Goal: Communication & Community: Answer question/provide support

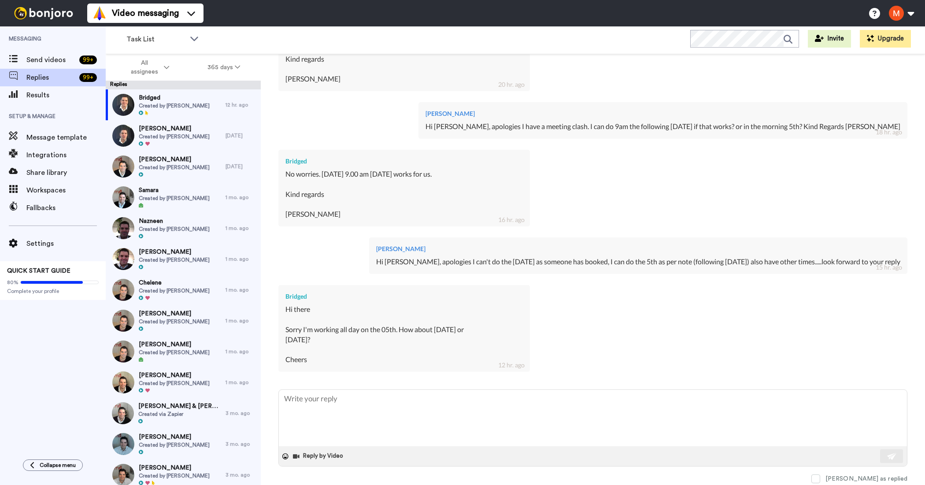
scroll to position [399, 0]
type textarea "Y"
type textarea "x"
type textarea "Ye"
type textarea "x"
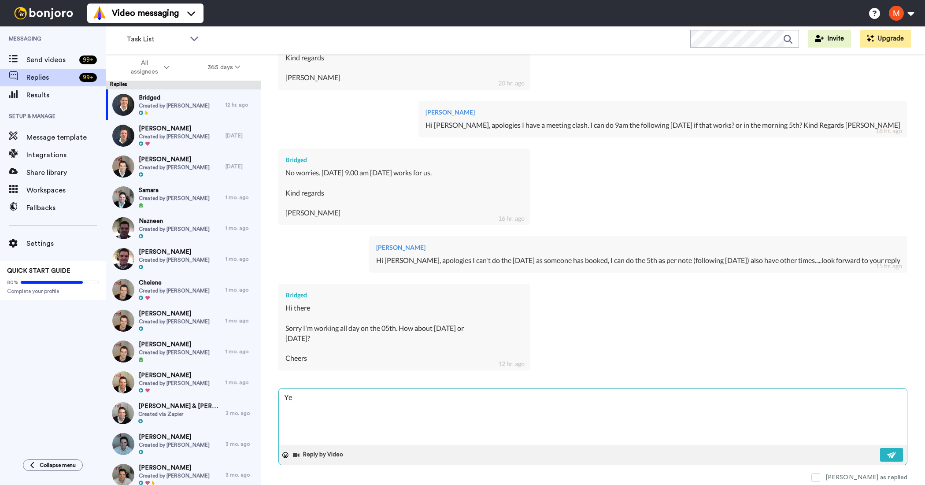
type textarea "Yes"
type textarea "x"
type textarea "Yes"
type textarea "x"
type textarea "Yes I"
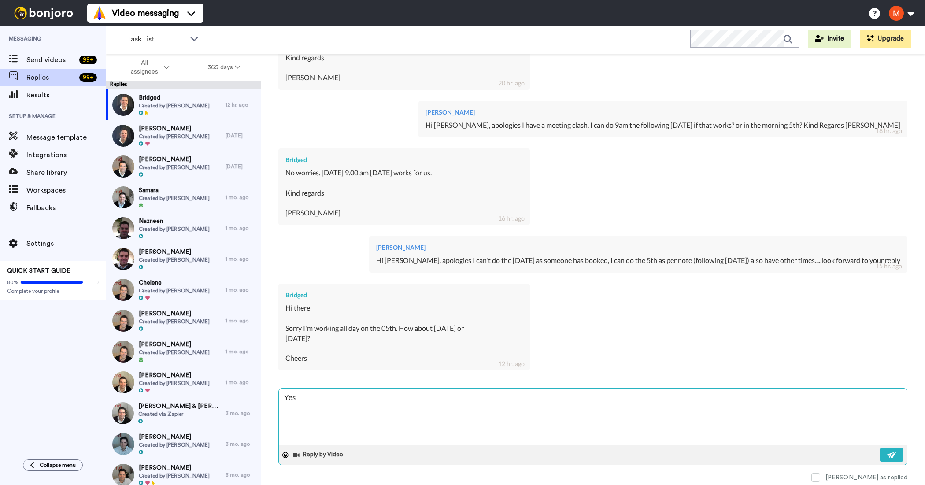
type textarea "x"
type textarea "Yes I"
type textarea "x"
type textarea "Yes I c"
type textarea "x"
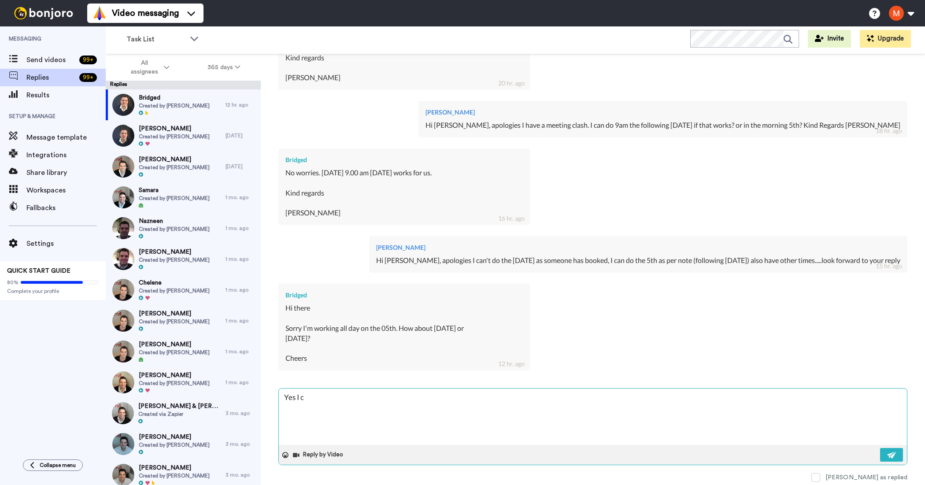
type textarea "Yes I ca"
type textarea "x"
type textarea "Yes I can"
type textarea "x"
type textarea "Yes I can"
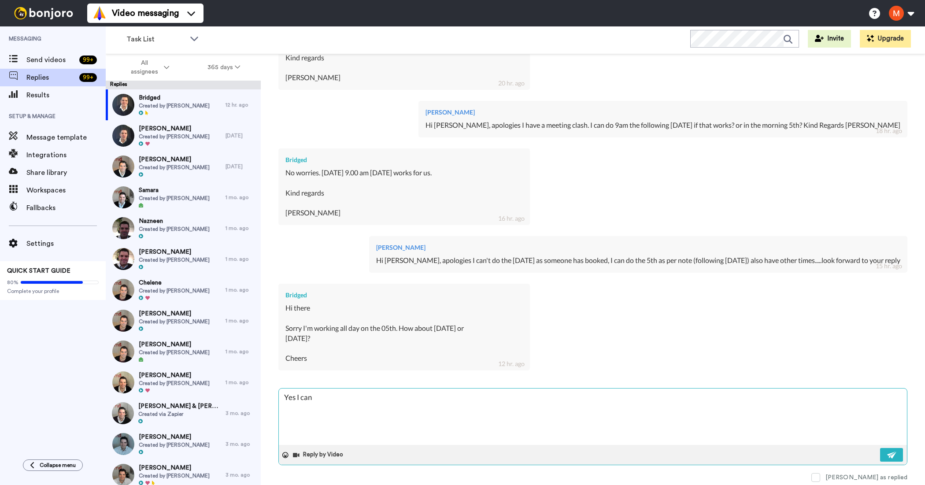
type textarea "x"
type textarea "Yes I can d"
type textarea "x"
type textarea "Yes I can do"
type textarea "x"
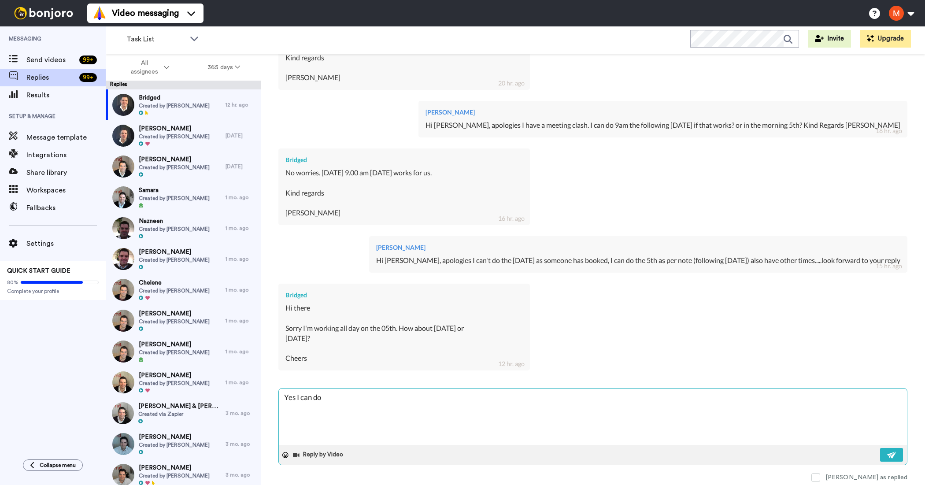
type textarea "Yes I can do"
type textarea "x"
type textarea "Yes I can do t"
type textarea "x"
type textarea "Yes I can do th"
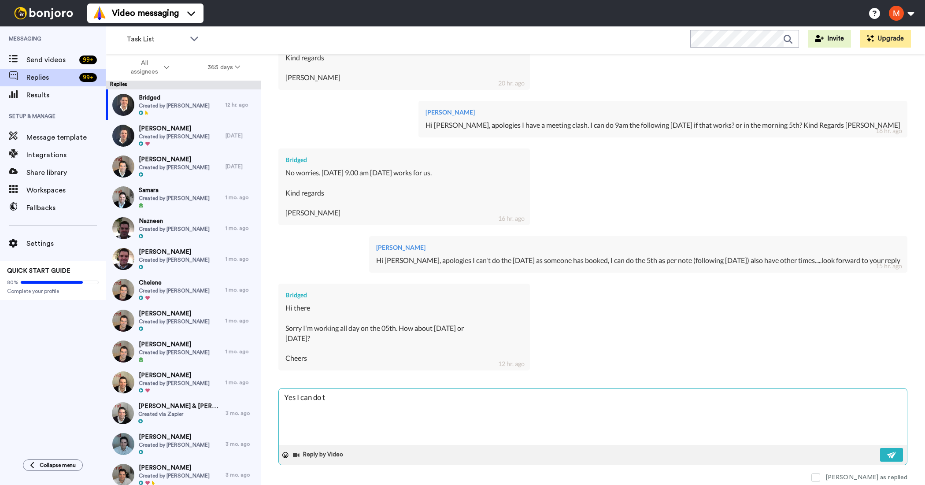
type textarea "x"
type textarea "Yes I can do the"
type textarea "x"
type textarea "Yes I can do the"
type textarea "x"
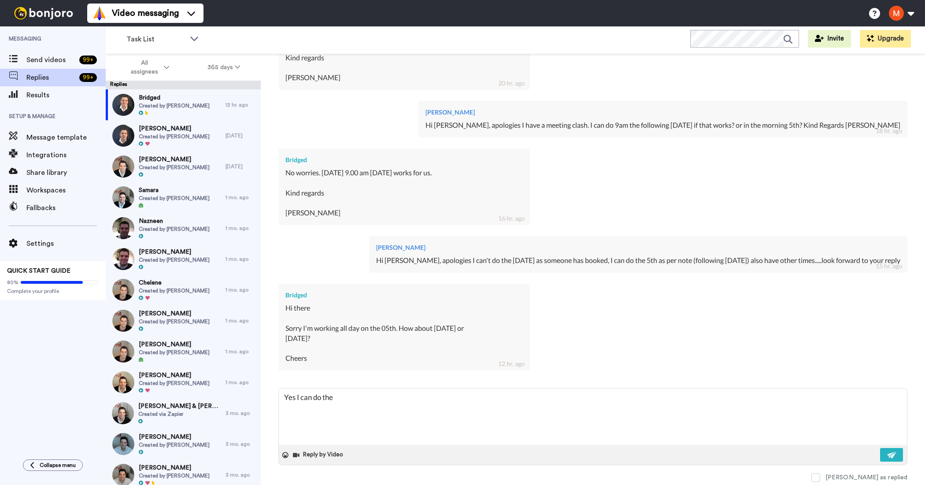
type textarea "Yes I can do the"
click at [380, 400] on textarea "Yes I can do the" at bounding box center [593, 417] width 628 height 56
type textarea "x"
type textarea "Yes I can do the 1"
type textarea "x"
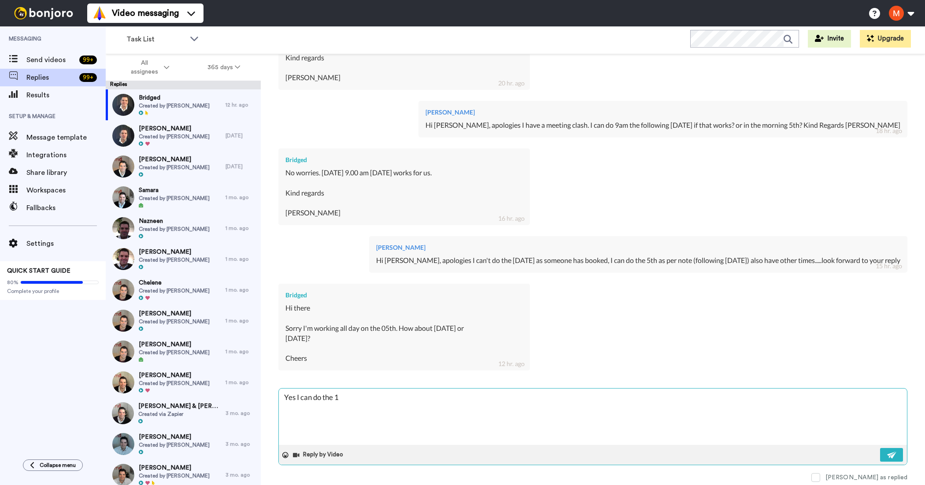
type textarea "Yes I can do the 11"
type textarea "x"
type textarea "Yes I can do the 11t"
type textarea "x"
type textarea "Yes I can do the 11th"
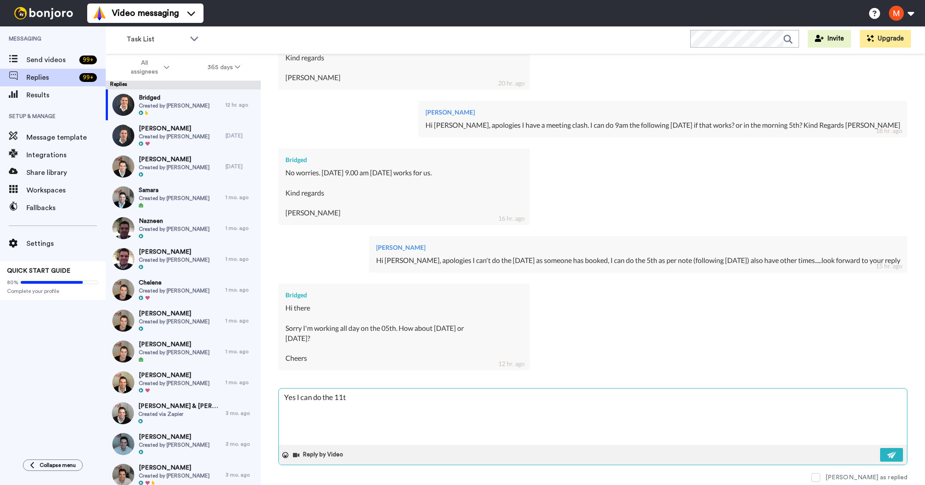
type textarea "x"
type textarea "Yes I can do the 11t"
type textarea "x"
type textarea "Yes I can do the 11"
type textarea "x"
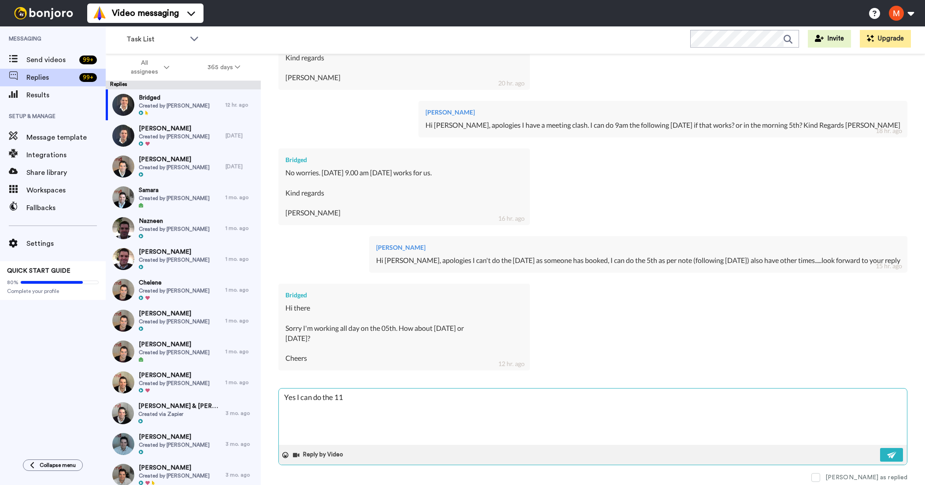
type textarea "Yes I can do the 1"
type textarea "x"
type textarea "Yes I can do the"
type textarea "x"
type textarea "Yes I can do the 4"
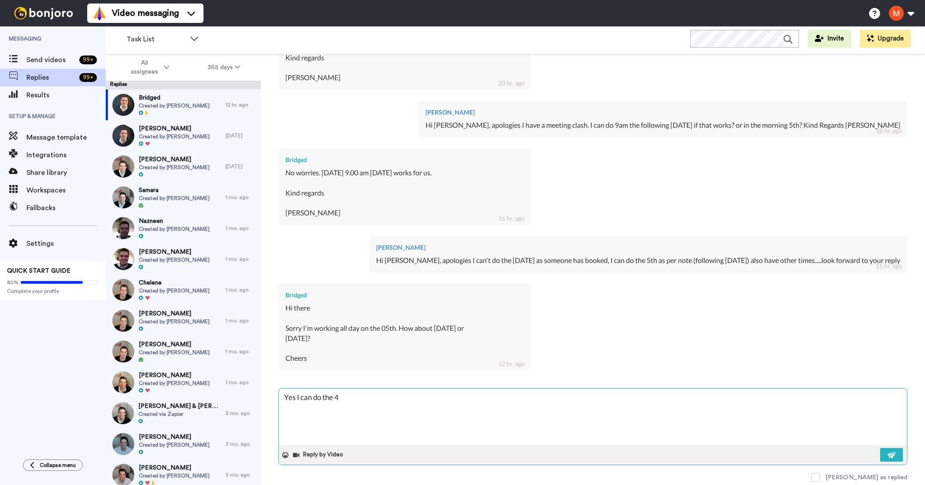
type textarea "x"
type textarea "Yes I can do the 4t"
type textarea "x"
type textarea "Yes I can do the 4th"
type textarea "x"
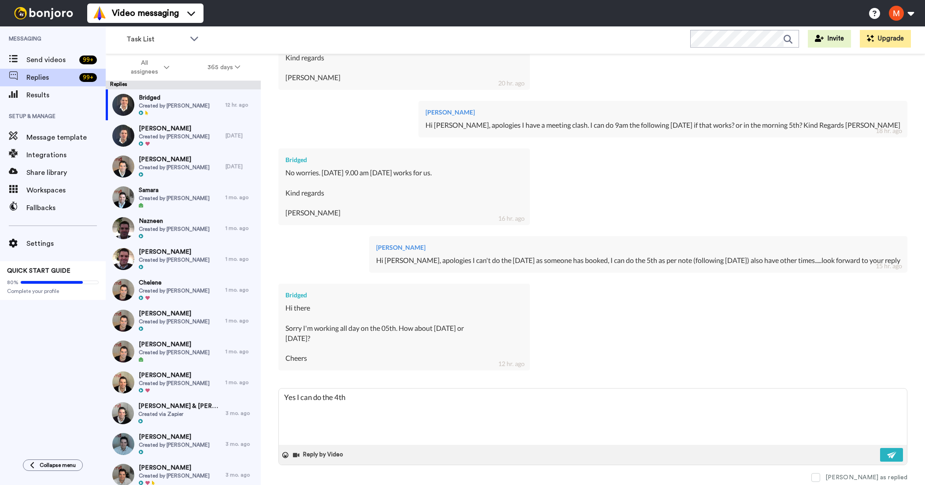
type textarea "Yes I can do the 4th"
click at [375, 397] on textarea "Yes I can do the 4th" at bounding box center [593, 417] width 628 height 56
type textarea "x"
type textarea "Yes I can do the 4th,"
type textarea "x"
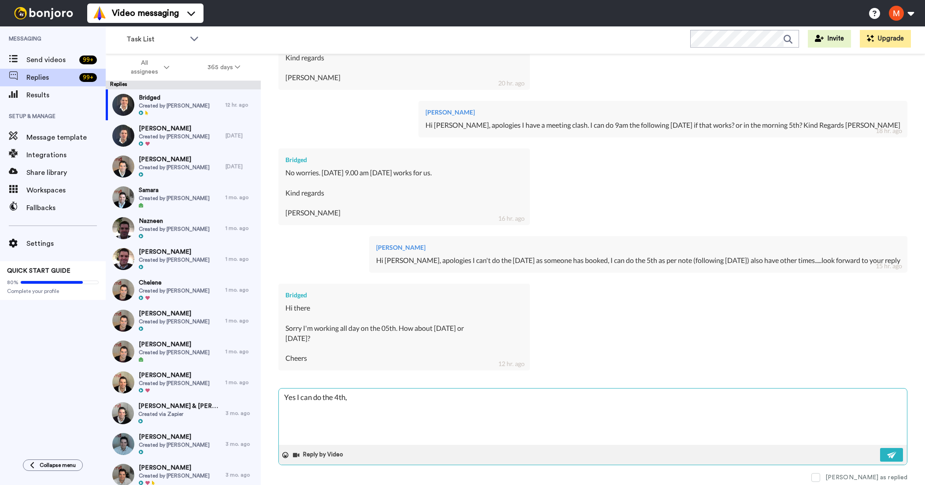
type textarea "Yes I can do the 4th,"
type textarea "x"
type textarea "Yes I can do the 4th, 9"
type textarea "x"
type textarea "Yes I can do the 4th, 9a"
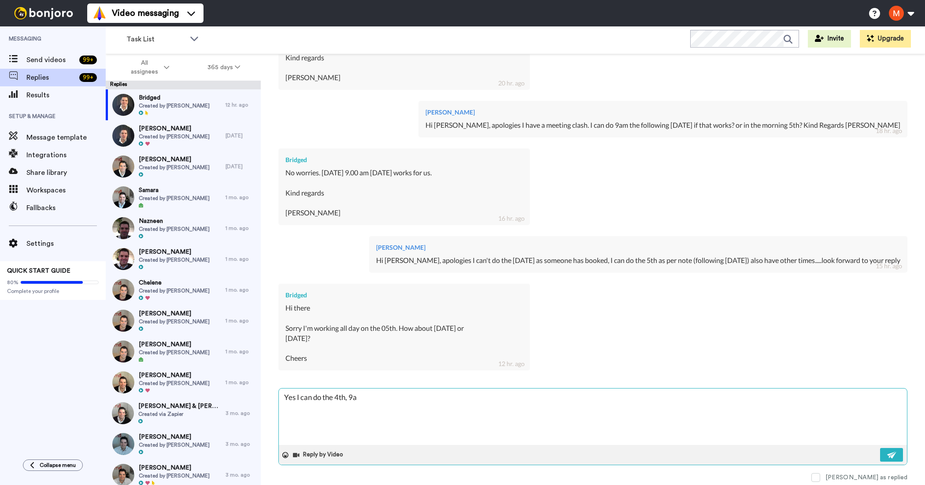
type textarea "x"
type textarea "Yes I can do the 4th, 9am"
type textarea "x"
type textarea "Yes I can do the 4th, 9am"
type textarea "x"
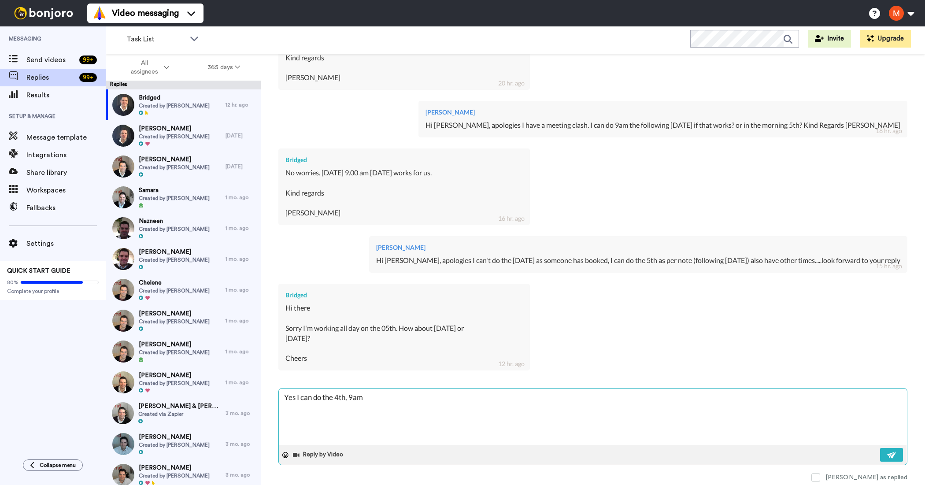
type textarea "Yes I can do the 4th, 9am @"
type textarea "x"
type textarea "Yes I can do the 4th, 9am @"
type textarea "x"
click at [336, 398] on textarea "Yes I can do the 4th, 9am @" at bounding box center [593, 417] width 628 height 56
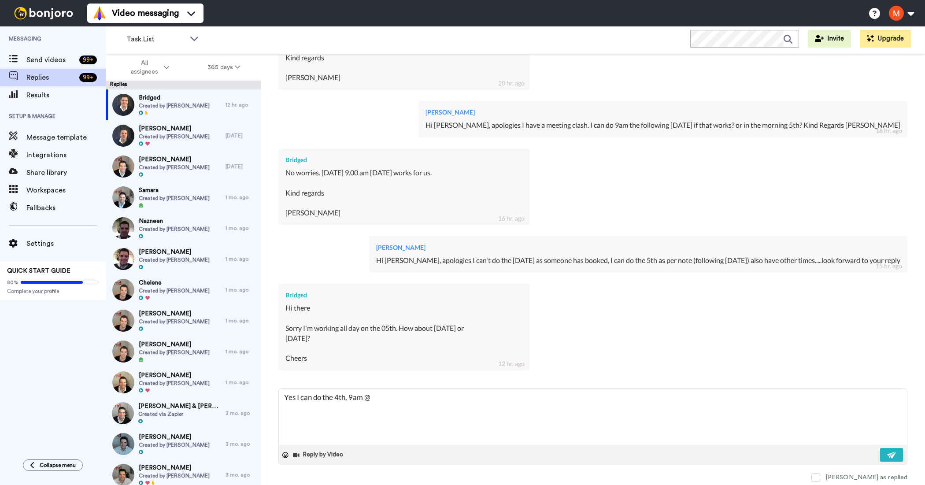
type textarea "Yes I can do the T4th, 9am @"
type textarea "x"
type textarea "Yes I can do the Th4th, 9am @"
type textarea "x"
type textarea "Yes I can do the Thu4th, 9am @"
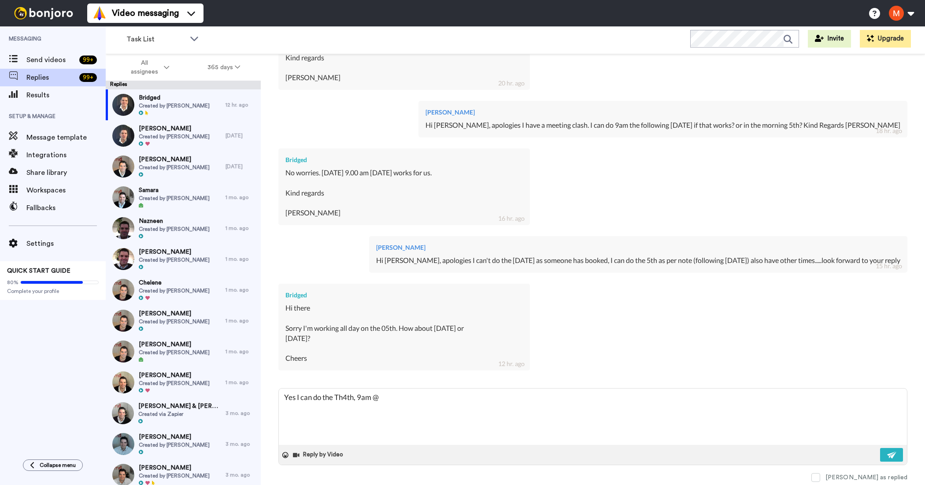
type textarea "x"
type textarea "Yes I can do the Thur4th, 9am @"
type textarea "x"
type textarea "Yes I can do the Thurs4th, 9am @"
type textarea "x"
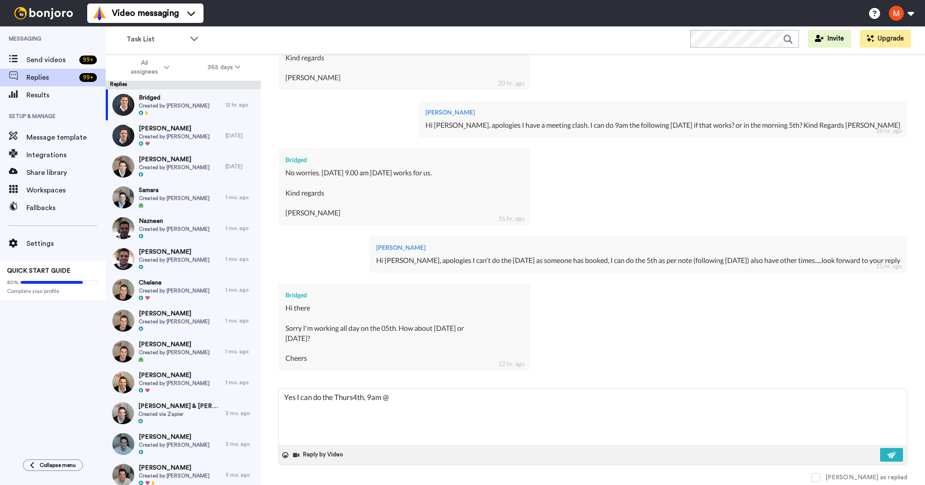
type textarea "Yes I can do the Thursd4th, 9am @"
type textarea "x"
type textarea "Yes I can do the Thursda4th, 9am @"
type textarea "x"
type textarea "Yes I can do the Thursday4th, 9am @"
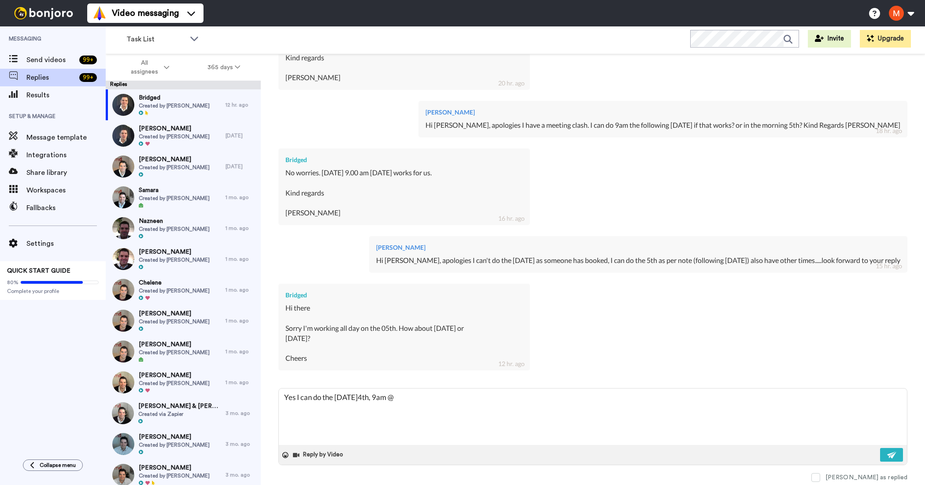
type textarea "x"
type textarea "Yes I can do the Thursday 4th, 9am @"
type textarea "x"
click at [487, 390] on textarea "Yes I can do the Thursday 4th, 9am @" at bounding box center [593, 417] width 628 height 56
type textarea "Yes I can do the Thursday 4th, 9am @ S"
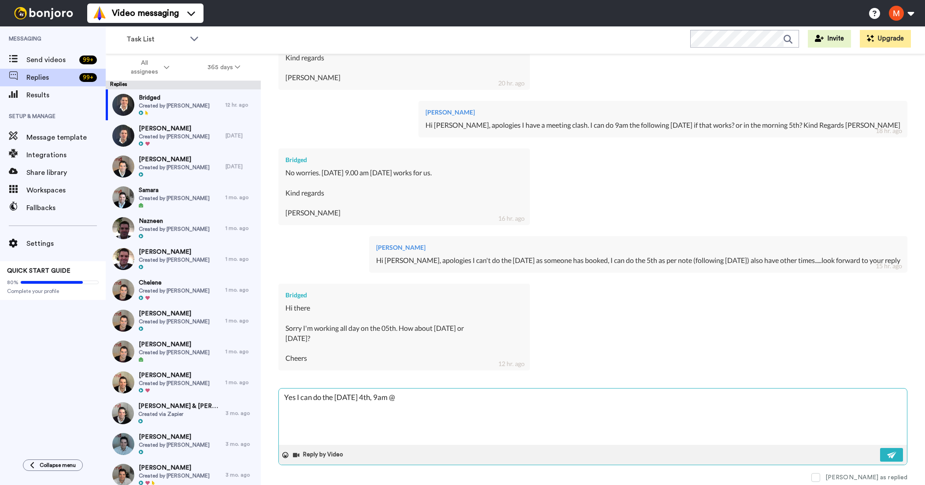
type textarea "x"
type textarea "Yes I can do the Thursday 4th, 9am @ St"
type textarea "x"
type textarea "Yes I can do the Thursday 4th, 9am @ Str"
type textarea "x"
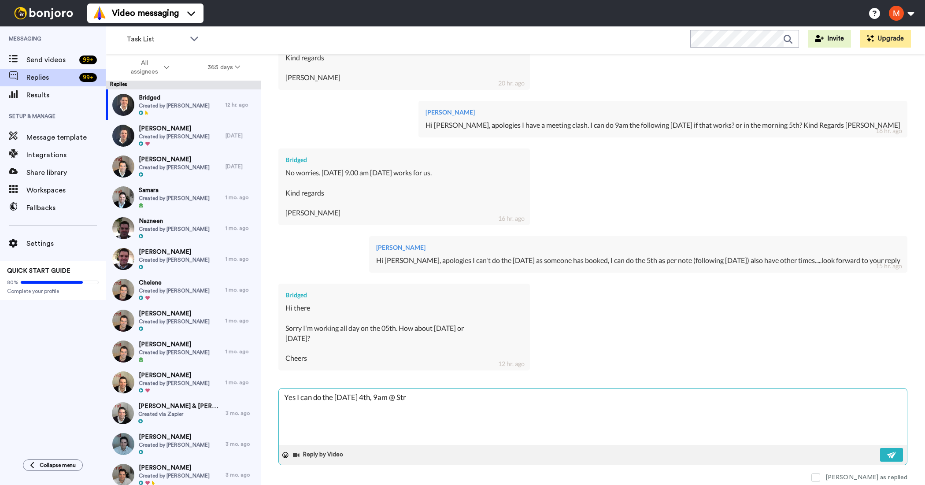
type textarea "Yes I can do the Thursday 4th, 9am @ Stre"
type textarea "x"
type textarea "Yes I can do the Thursday 4th, 9am @ Stree"
type textarea "x"
type textarea "Yes I can do the Thursday 4th, 9am @ Street"
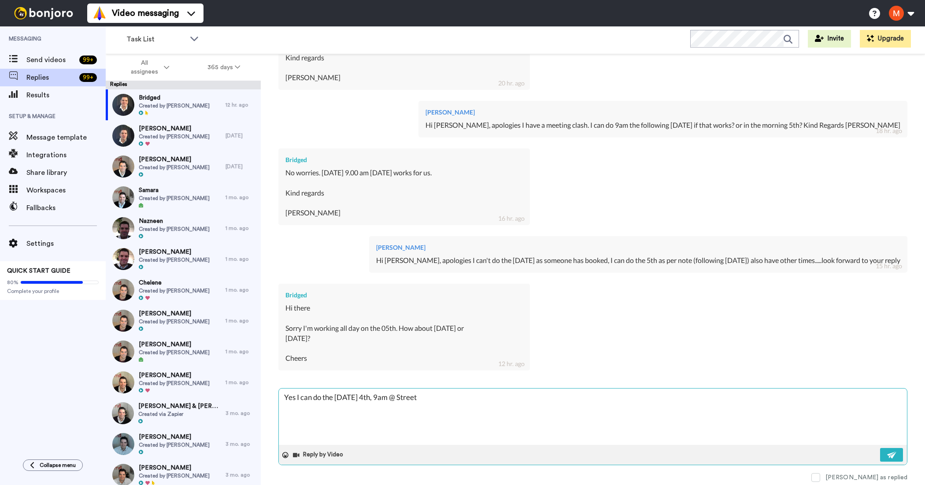
type textarea "x"
type textarea "Yes I can do the Thursday 4th, 9am @ Street"
type textarea "x"
type textarea "Yes I can do the Thursday 4th, 9am @ Street O"
type textarea "x"
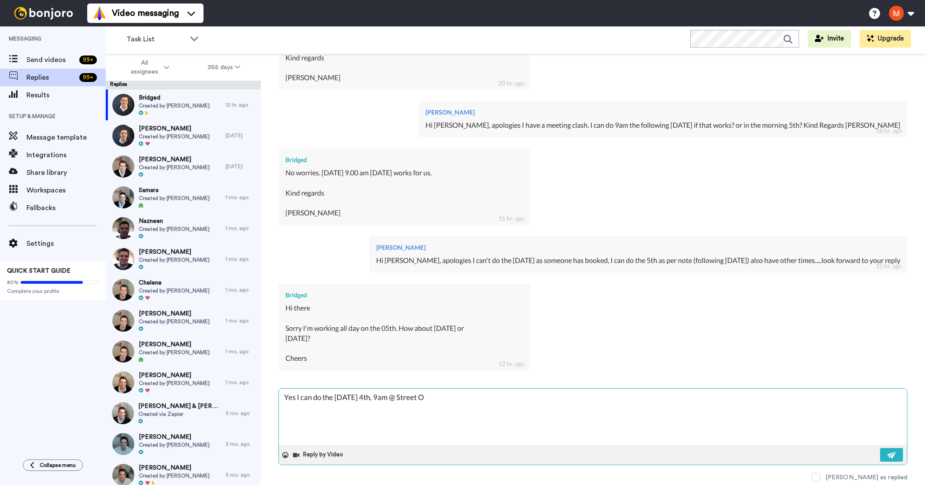
type textarea "Yes I can do the Thursday 4th, 9am @ Street Or"
type textarea "x"
type textarea "Yes I can do the Thursday 4th, 9am @ Street Org"
type textarea "x"
type textarea "Yes I can do the Thursday 4th, 9am @ Street Orga"
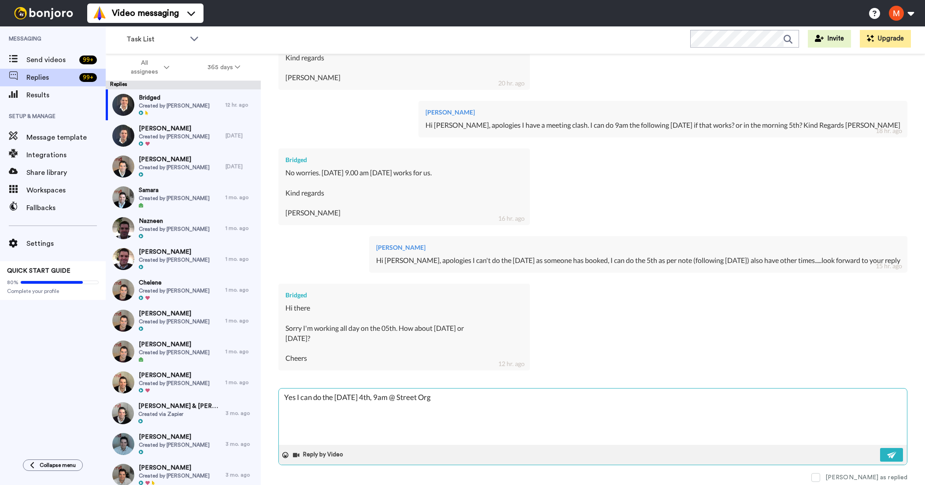
type textarea "x"
type textarea "Yes I can do the Thursday 4th, 9am @ Street Organ"
type textarea "x"
type textarea "Yes I can do the Thursday 4th, 9am @ Street Organi"
type textarea "x"
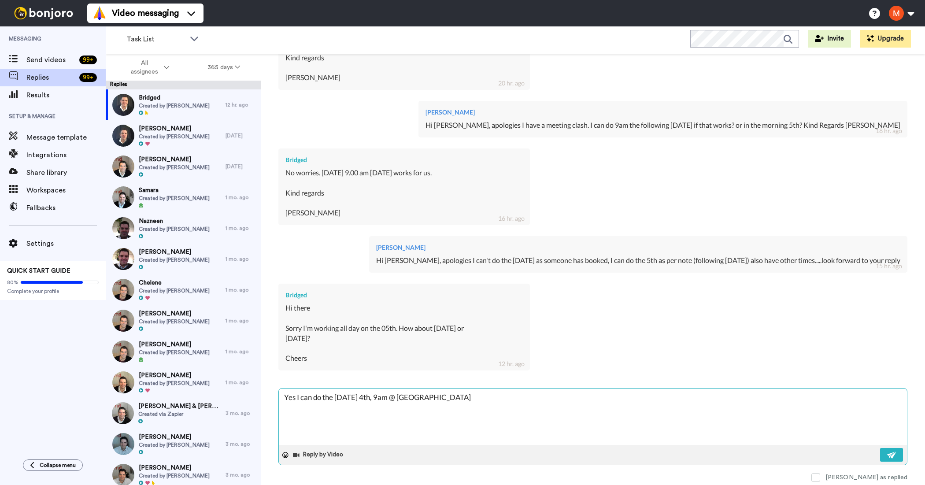
type textarea "Yes I can do the Thursday 4th, 9am @ Street Organic"
type textarea "x"
type textarea "Yes I can do the Thursday 4th, 9am @ Street Organics"
type textarea "x"
type textarea "Yes I can do the Thursday 4th, 9am @ Street Organics"
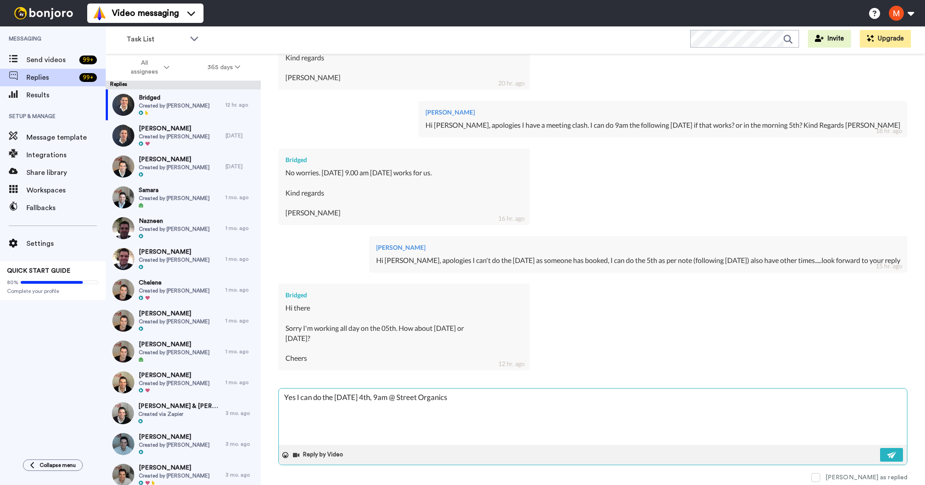
type textarea "x"
type textarea "Yes I can do the Thursday 4th, 9am @ Street Organics -"
type textarea "x"
type textarea "Yes I can do the Thursday 4th, 9am @ Street Organics -"
type textarea "x"
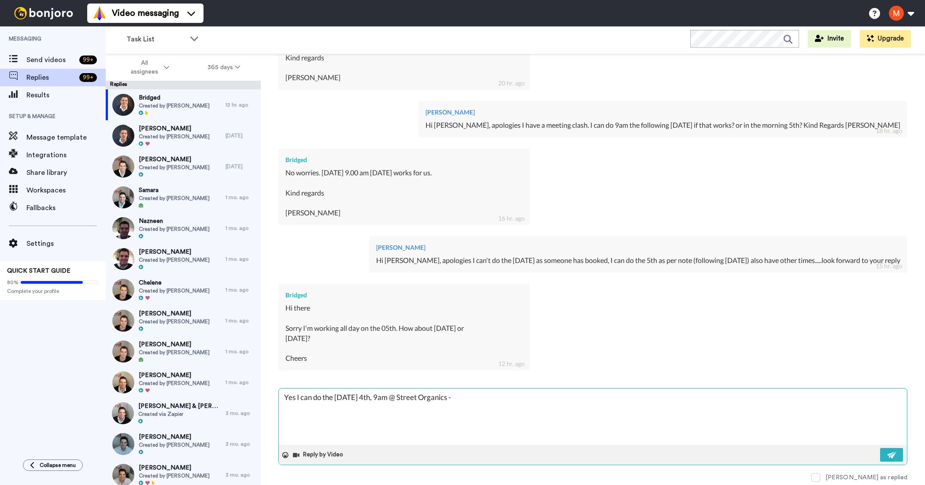
type textarea "Yes I can do the Thursday 4th, 9am @ Street Organics - d"
type textarea "x"
type textarea "Yes I can do the Thursday 4th, 9am @ Street Organics - do"
type textarea "x"
type textarea "Yes I can do the Thursday 4th, 9am @ Street Organics - doe"
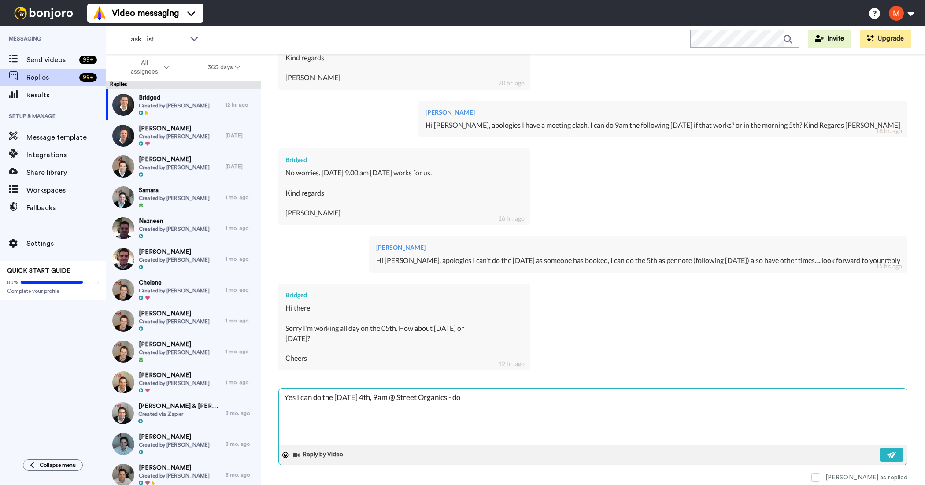
type textarea "x"
type textarea "Yes I can do the Thursday 4th, 9am @ Street Organics - does"
type textarea "x"
type textarea "Yes I can do the Thursday 4th, 9am @ Street Organics - does"
type textarea "x"
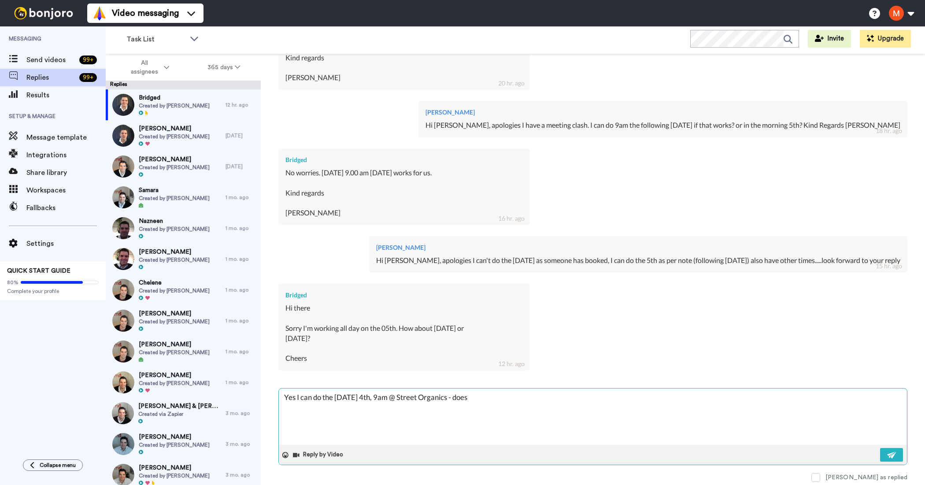
type textarea "Yes I can do the Thursday 4th, 9am @ Street Organics - does t"
type textarea "x"
type textarea "Yes I can do the Thursday 4th, 9am @ Street Organics - does th"
type textarea "x"
type textarea "Yes I can do the Thursday 4th, 9am @ Street Organics - does tha"
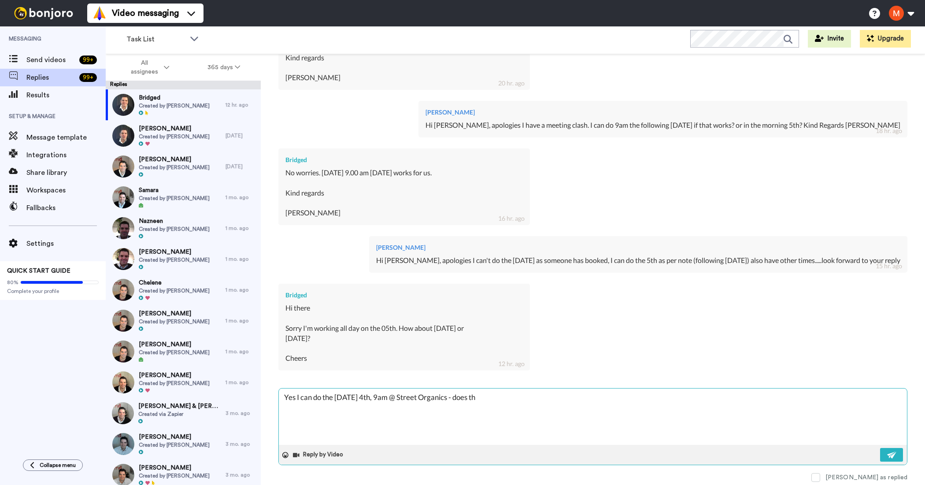
type textarea "x"
type textarea "Yes I can do the Thursday 4th, 9am @ Street Organics - does that"
type textarea "x"
type textarea "Yes I can do the Thursday 4th, 9am @ Street Organics - does that"
type textarea "x"
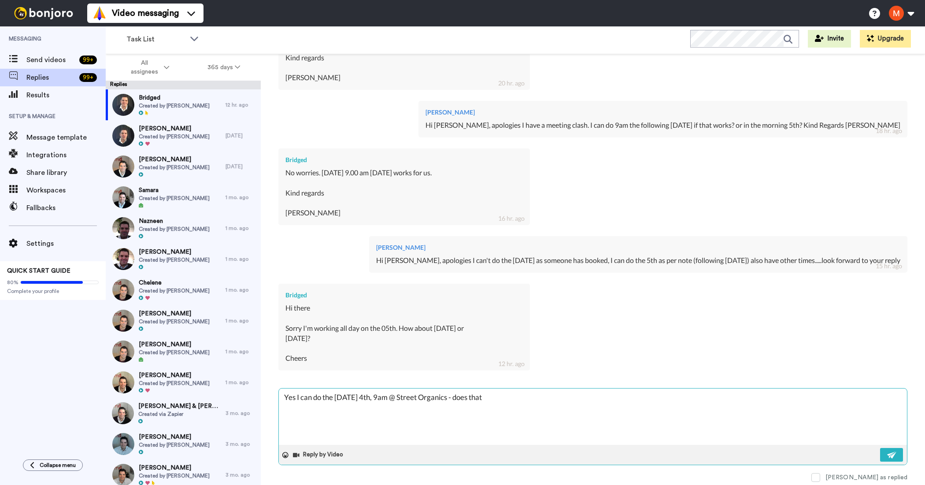
type textarea "Yes I can do the Thursday 4th, 9am @ Street Organics - does that w"
type textarea "x"
type textarea "Yes I can do the Thursday 4th, 9am @ Street Organics - does that wo"
type textarea "x"
type textarea "Yes I can do the Thursday 4th, 9am @ Street Organics - does that wor"
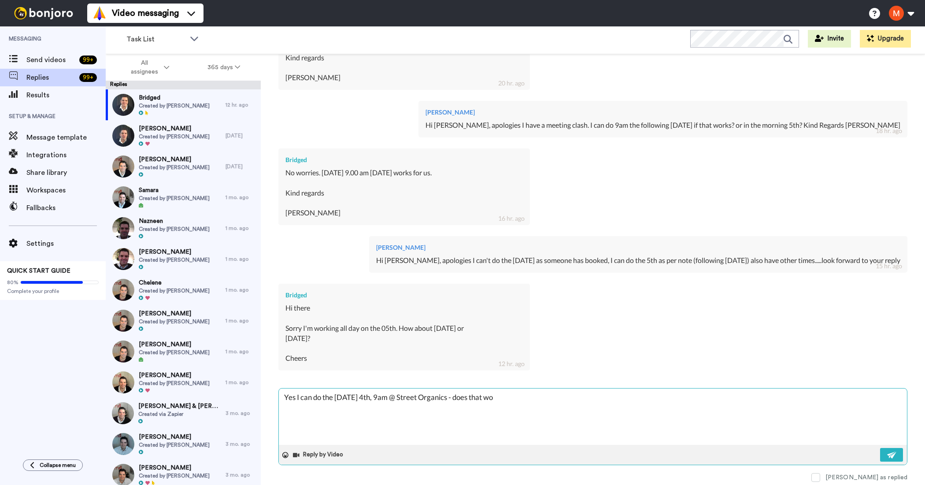
type textarea "x"
type textarea "Yes I can do the Thursday 4th, 9am @ Street Organics - does that work"
type textarea "x"
type textarea "Yes I can do the [DATE] 4th, 9am @ Street Organics - does that work?"
type textarea "x"
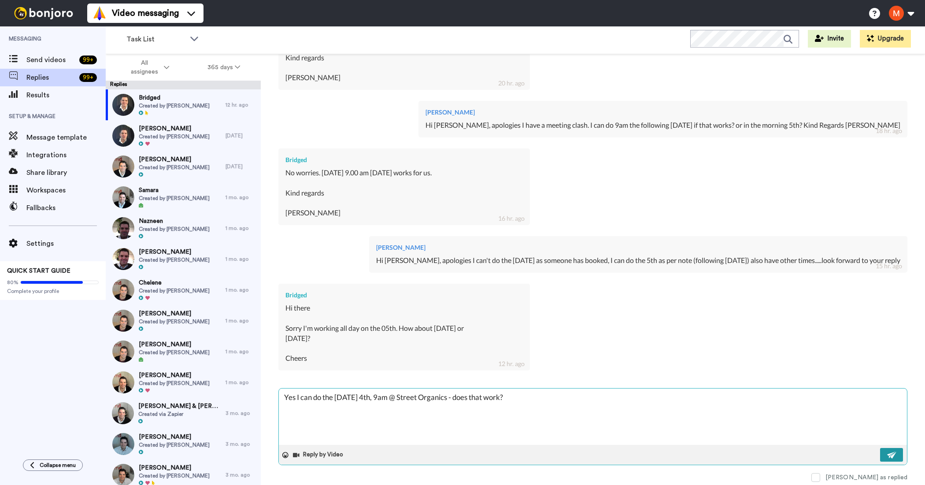
type textarea "Yes I can do the [DATE] 4th, 9am @ Street Organics - does that work?"
click at [889, 459] on button at bounding box center [891, 455] width 23 height 14
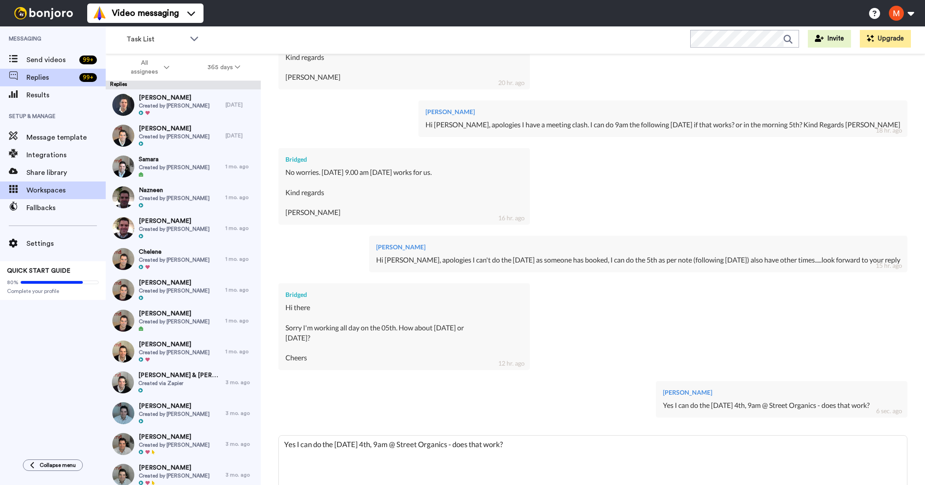
type textarea "x"
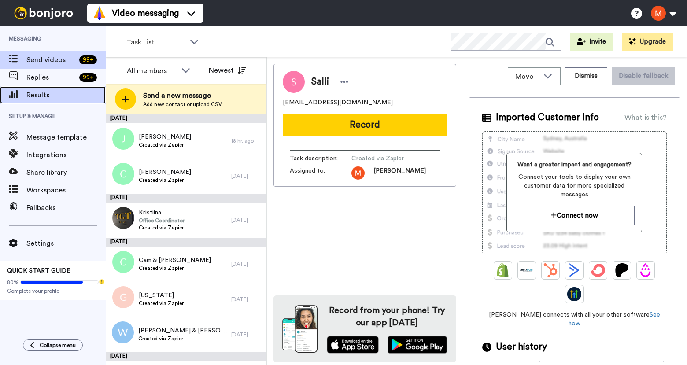
click at [51, 93] on span "Results" at bounding box center [65, 95] width 79 height 11
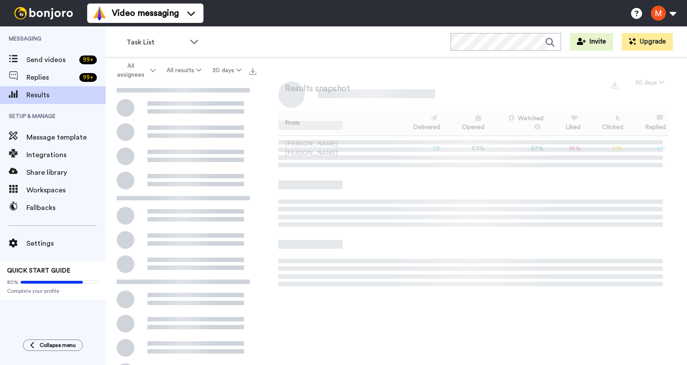
click at [48, 76] on span "Replies" at bounding box center [50, 77] width 49 height 11
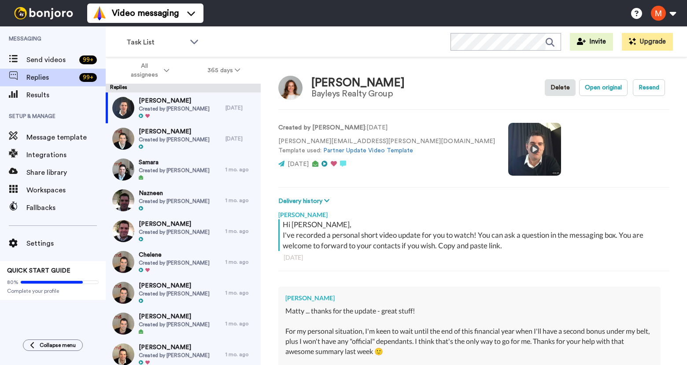
type textarea "x"
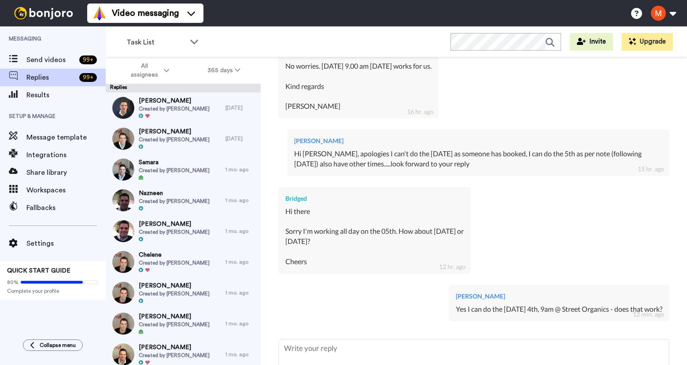
scroll to position [551, 0]
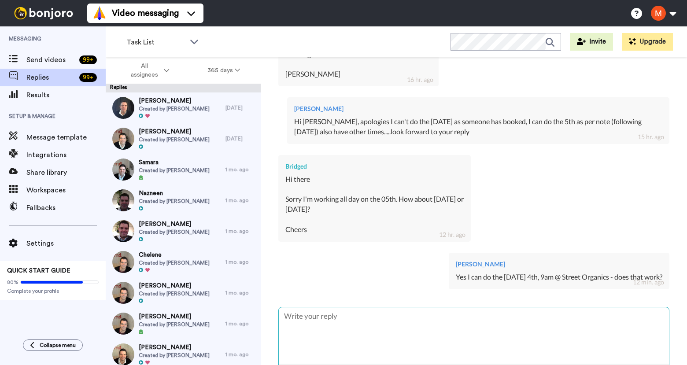
click at [416, 320] on textarea at bounding box center [474, 336] width 390 height 56
type textarea "s"
type textarea "x"
type textarea "so"
type textarea "x"
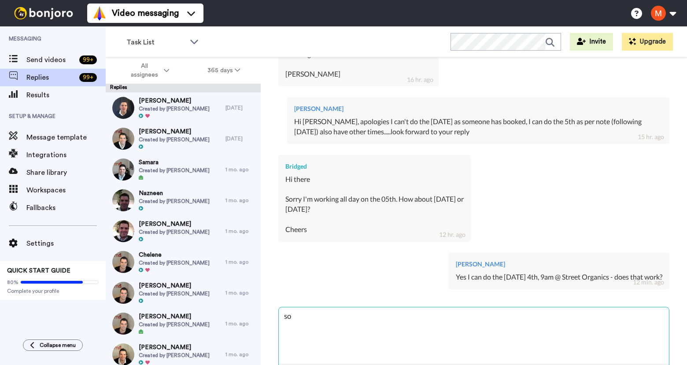
type textarea "sor"
type textarea "x"
type textarea "sorr"
type textarea "x"
type textarea "sorry"
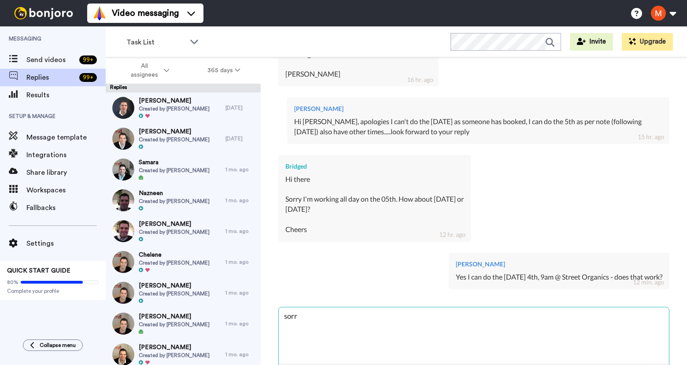
type textarea "x"
type textarea "sorry,"
type textarea "x"
type textarea "sorry,"
type textarea "x"
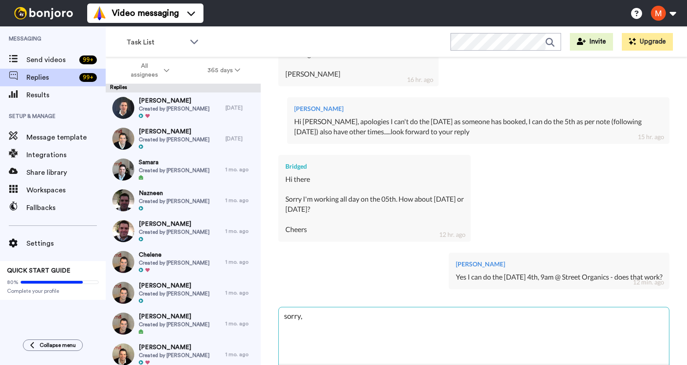
type textarea "sorry, s"
type textarea "x"
type textarea "sorry, so"
type textarea "x"
type textarea "sorry, som"
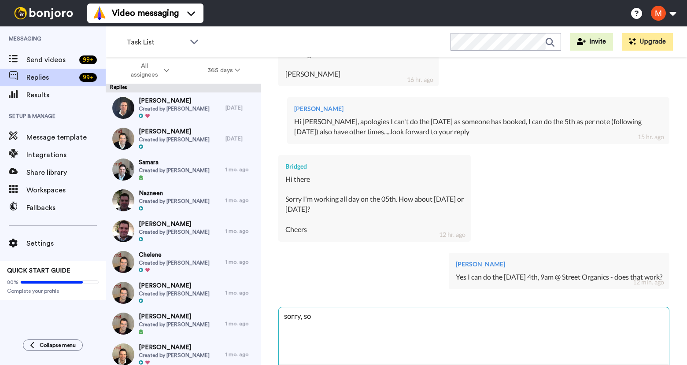
type textarea "x"
type textarea "sorry, some"
type textarea "x"
type textarea "sorry, someo"
type textarea "x"
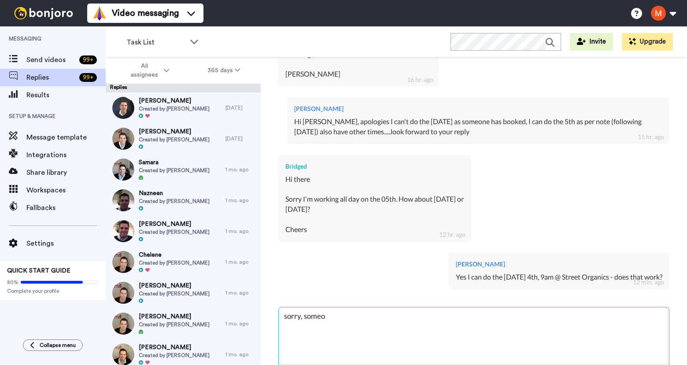
type textarea "sorry, [PERSON_NAME]"
type textarea "x"
type textarea "sorry, someone"
type textarea "x"
type textarea "sorry, someone"
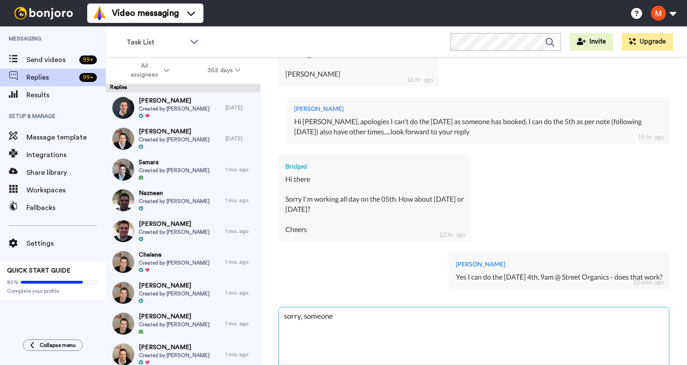
type textarea "x"
type textarea "sorry, someone j"
type textarea "x"
type textarea "sorry, someone ju"
type textarea "x"
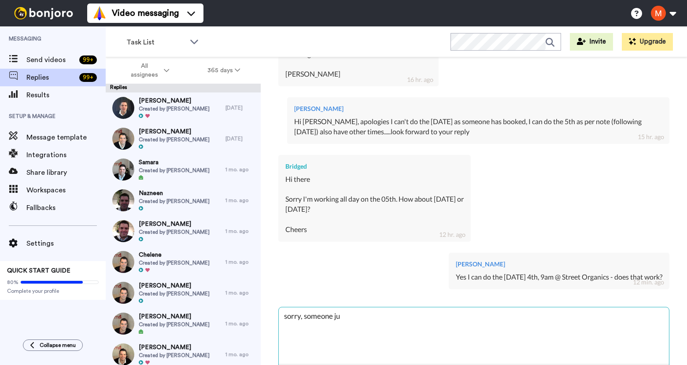
type textarea "sorry, someone jus"
type textarea "x"
type textarea "sorry, someone just"
type textarea "x"
type textarea "sorry, someone just"
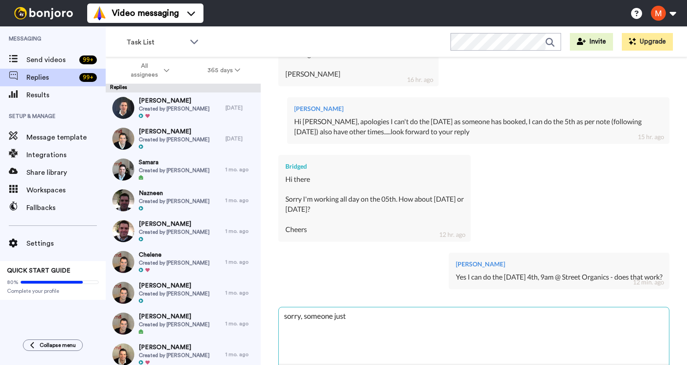
type textarea "x"
type textarea "sorry, someone just b"
type textarea "x"
type textarea "sorry, someone just bo"
type textarea "x"
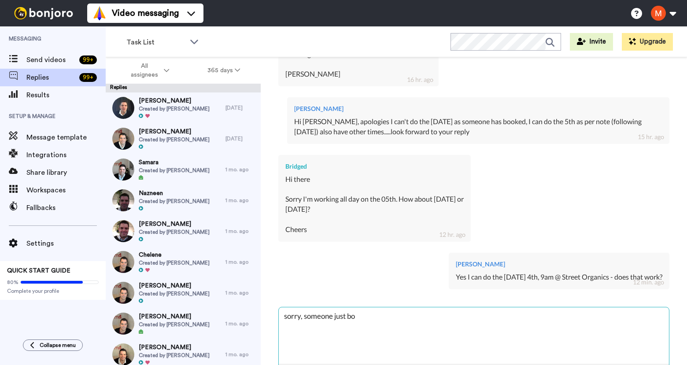
type textarea "sorry, someone just boo"
type textarea "x"
type textarea "sorry, someone just book"
type textarea "x"
type textarea "sorry, someone just booke"
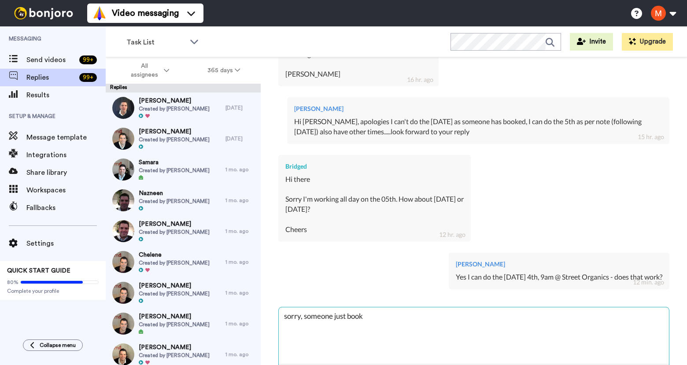
type textarea "x"
type textarea "sorry, someone just booked"
type textarea "x"
type textarea "sorry, someone just booked"
type textarea "x"
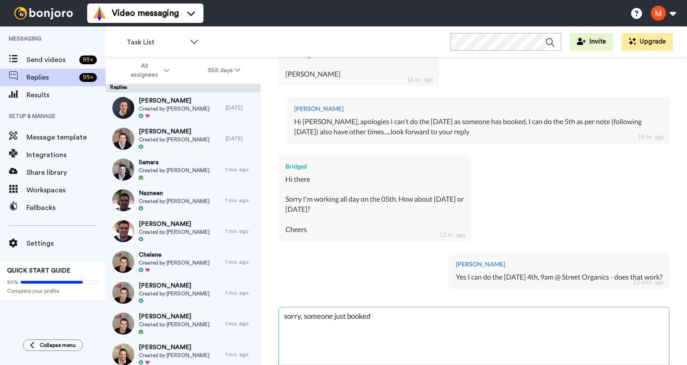
type textarea "sorry, someone just booked"
type textarea "x"
type textarea "sorry, someone just booke"
type textarea "x"
type textarea "sorry, someone just book"
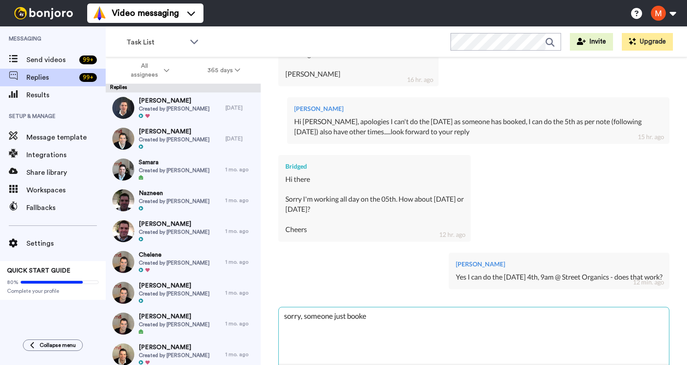
type textarea "x"
type textarea "sorry, someone just boo"
type textarea "x"
type textarea "sorry, someone just bo"
type textarea "x"
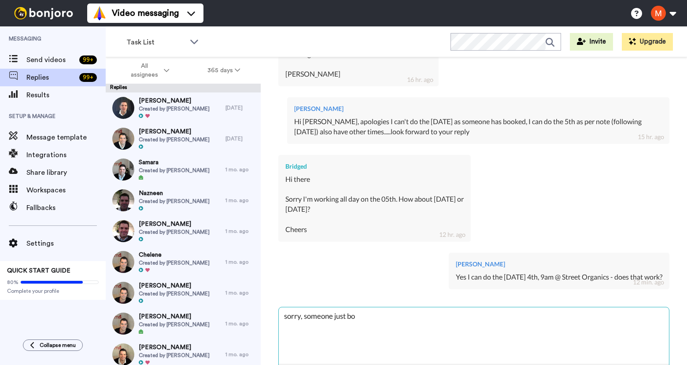
type textarea "sorry, someone just b"
type textarea "x"
type textarea "sorry, someone just"
type textarea "x"
type textarea "sorry, someone just"
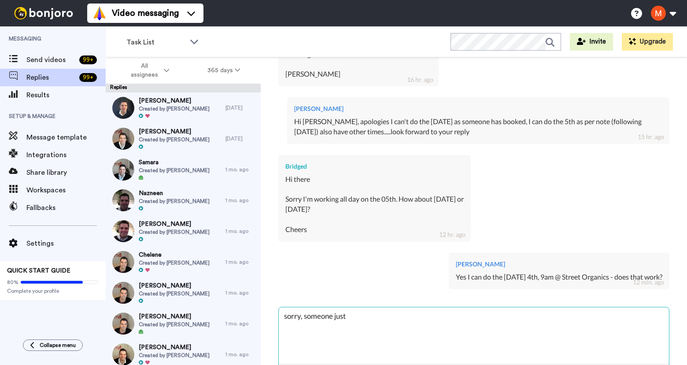
type textarea "x"
type textarea "sorry, someone jus"
type textarea "x"
type textarea "sorry, someone ju"
type textarea "x"
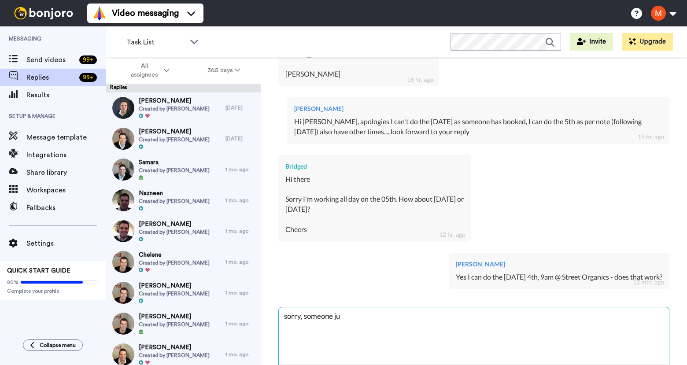
type textarea "sorry, someone j"
type textarea "x"
type textarea "sorry, someone"
type textarea "x"
type textarea "sorry, someone"
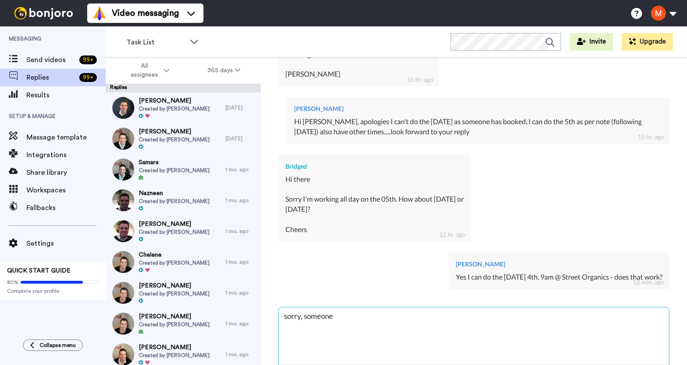
type textarea "x"
type textarea "sorry, [PERSON_NAME]"
type textarea "x"
type textarea "sorry, someo"
type textarea "x"
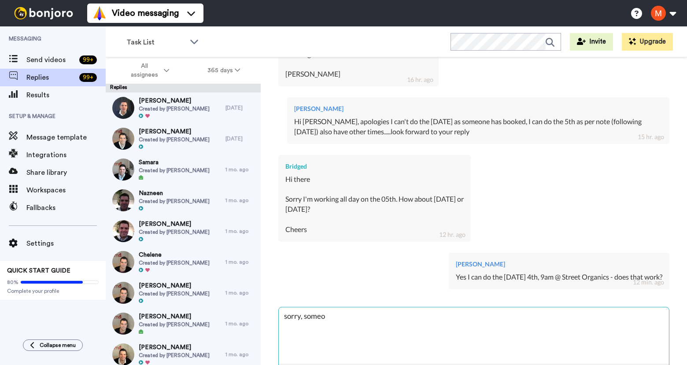
type textarea "sorry, some"
type textarea "x"
type textarea "sorry, som"
type textarea "x"
type textarea "sorry, so"
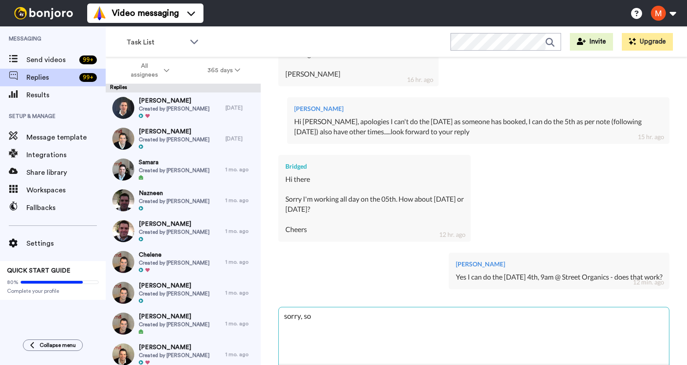
type textarea "x"
type textarea "sorry, s"
type textarea "x"
type textarea "sorry,"
type textarea "x"
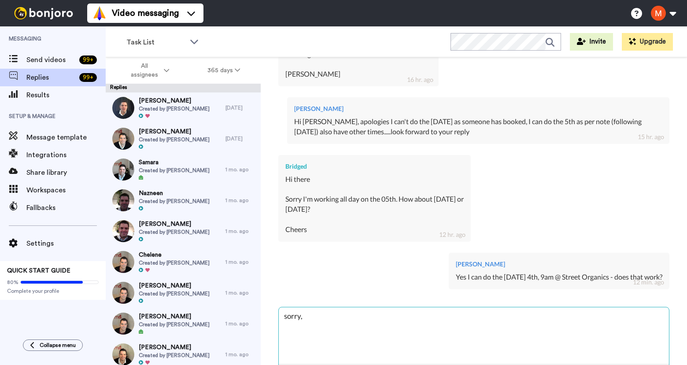
type textarea "sorry, j"
type textarea "x"
type textarea "sorry, ju"
type textarea "x"
type textarea "sorry, jus"
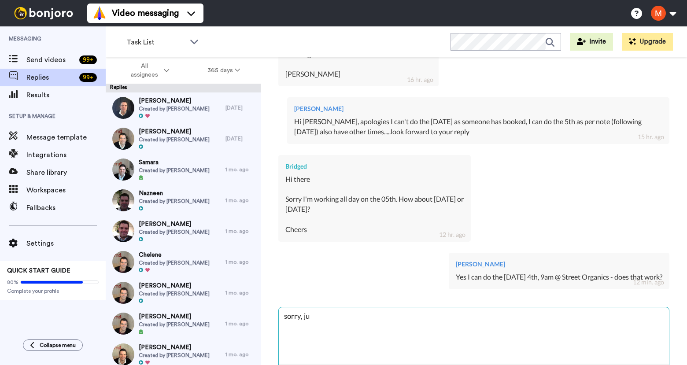
type textarea "x"
type textarea "sorry, just"
type textarea "x"
type textarea "sorry, just"
type textarea "x"
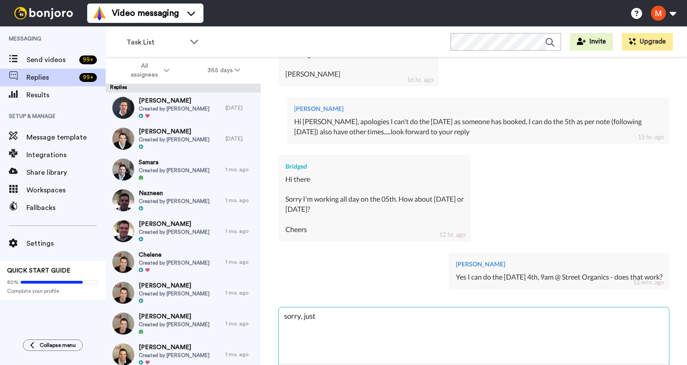
type textarea "sorry, just c"
type textarea "x"
type textarea "sorry, just ch"
type textarea "x"
type textarea "sorry, just che"
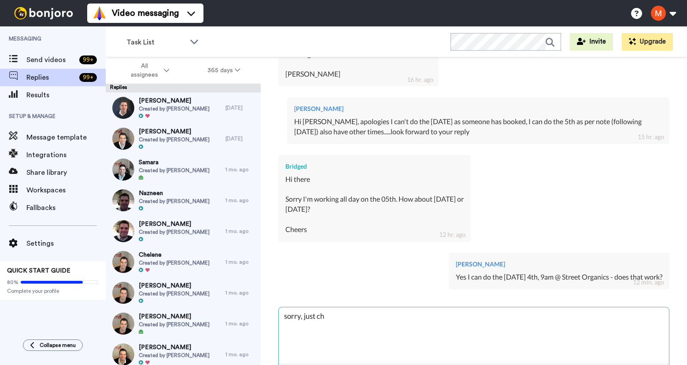
type textarea "x"
type textarea "sorry, just chec"
type textarea "x"
type textarea "sorry, just check"
type textarea "x"
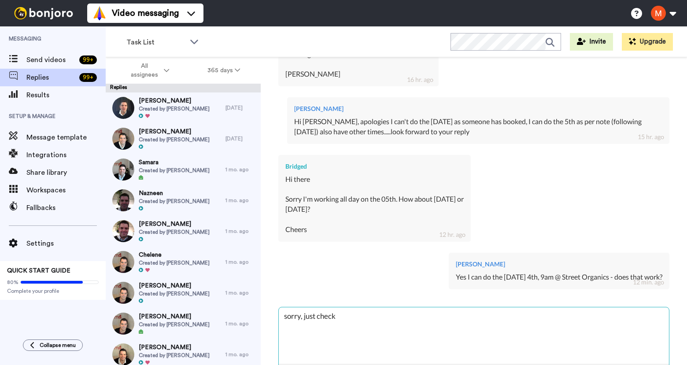
type textarea "sorry, just [PERSON_NAME]"
type textarea "x"
type textarea "sorry, just checkin"
type textarea "x"
type textarea "sorry, just checking"
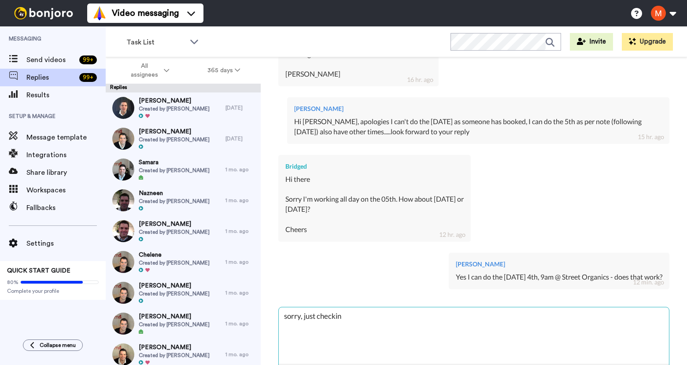
type textarea "x"
type textarea "sorry, just checking,"
type textarea "x"
type textarea "sorry, just checking,"
type textarea "x"
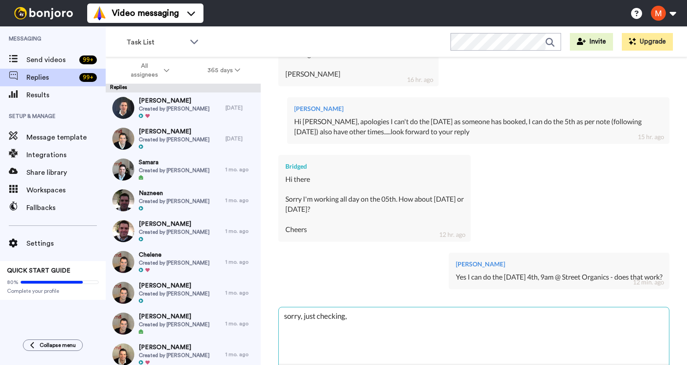
type textarea "sorry, just checking, s"
type textarea "x"
type textarea "sorry, just checking, so"
type textarea "x"
type textarea "sorry, just checking, som"
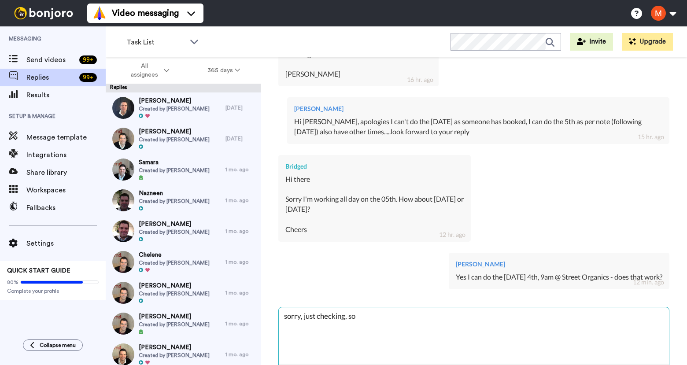
type textarea "x"
type textarea "sorry, just checking, some"
type textarea "x"
type textarea "sorry, just checking, someo"
type textarea "x"
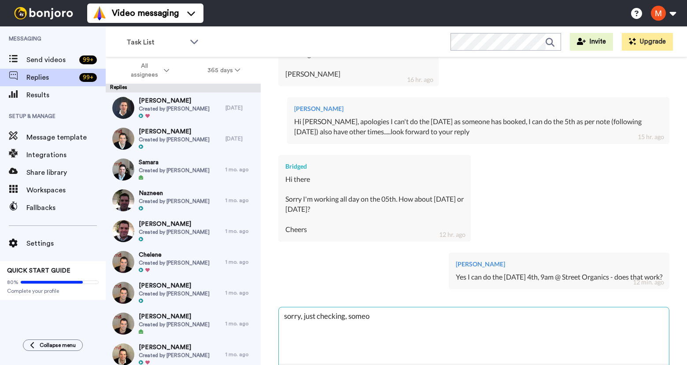
type textarea "sorry, just checking, someon"
type textarea "x"
type textarea "sorry, just checking, someone"
type textarea "x"
type textarea "sorry, just checking, someone"
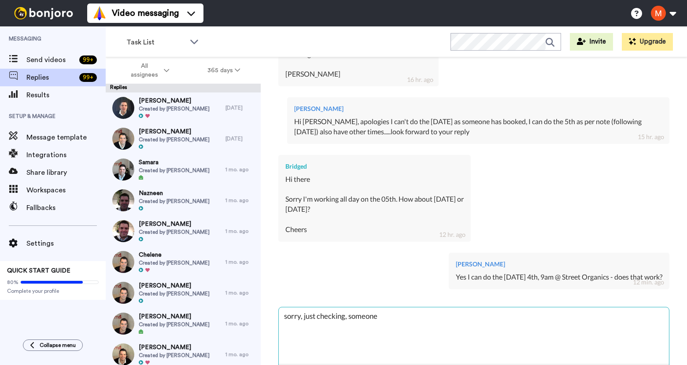
type textarea "x"
type textarea "sorry, just checking, someone j"
type textarea "x"
type textarea "sorry, just checking, someone ju"
type textarea "x"
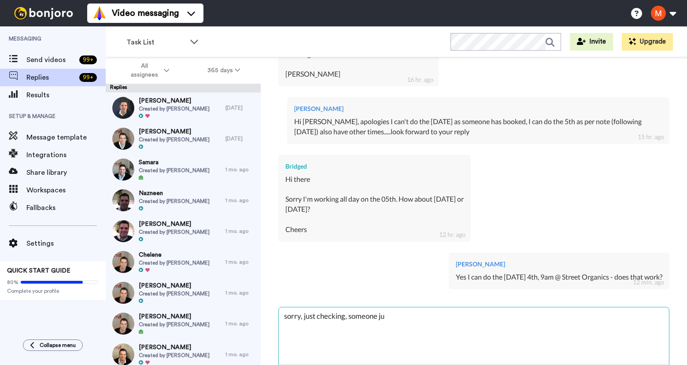
type textarea "sorry, just checking, someone jus"
type textarea "x"
type textarea "sorry, just checking, someone just"
type textarea "x"
type textarea "sorry, just checking, someone just"
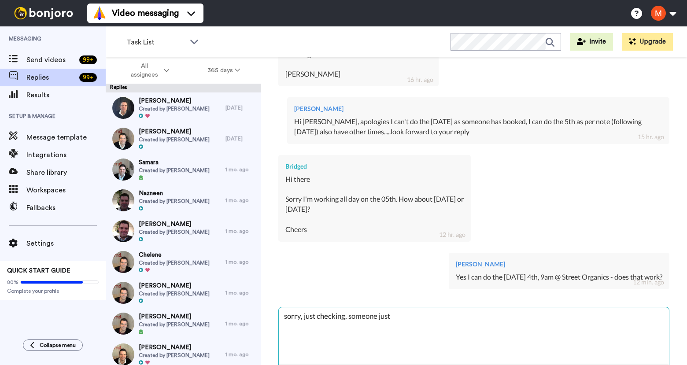
type textarea "x"
type textarea "sorry, just checking, someone just b"
type textarea "x"
type textarea "sorry, just checking, someone just bo"
type textarea "x"
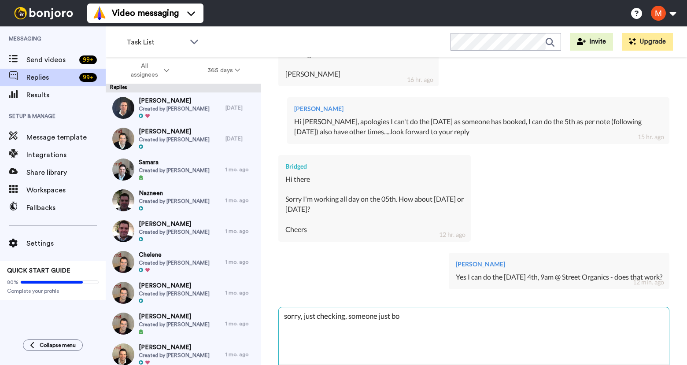
type textarea "sorry, just checking, someone just boo"
type textarea "x"
type textarea "sorry, just checking, someone just book"
type textarea "x"
type textarea "sorry, just checking, someone just booke"
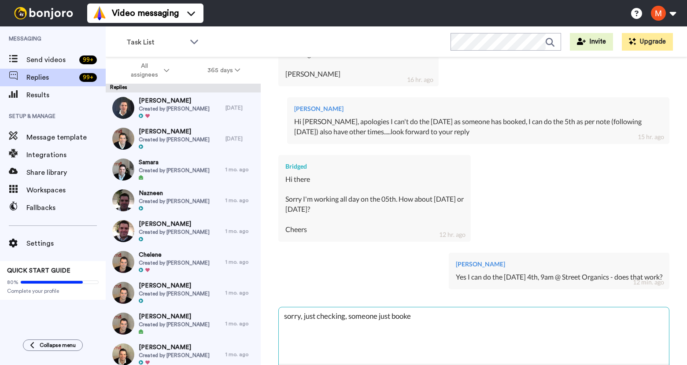
type textarea "x"
type textarea "sorry, just checking, someone just booked"
type textarea "x"
type textarea "sorry, just checking, someone just booked"
type textarea "x"
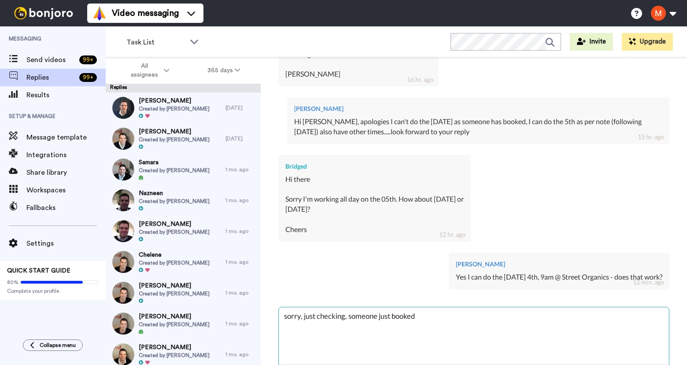
type textarea "sorry, just checking, someone just booked o"
type textarea "x"
type textarea "sorry, just checking, someone just booked on"
type textarea "x"
type textarea "sorry, just checking, someone just booked onl"
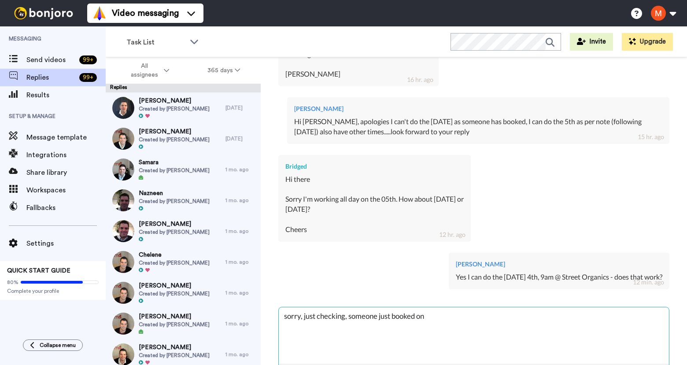
type textarea "x"
type textarea "sorry, just checking, someone just booked onli"
type textarea "x"
type textarea "sorry, just checking, someone just booked onlin"
type textarea "x"
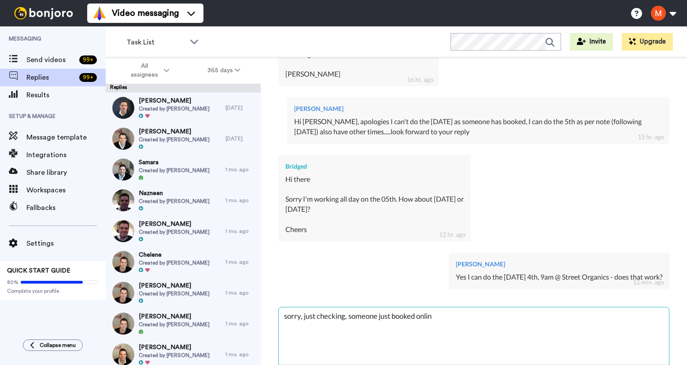
type textarea "sorry, just checking, someone just booked online"
type textarea "x"
type textarea "sorry, just checking, someone just booked online"
type textarea "x"
type textarea "sorry, just checking, someone just booked online f"
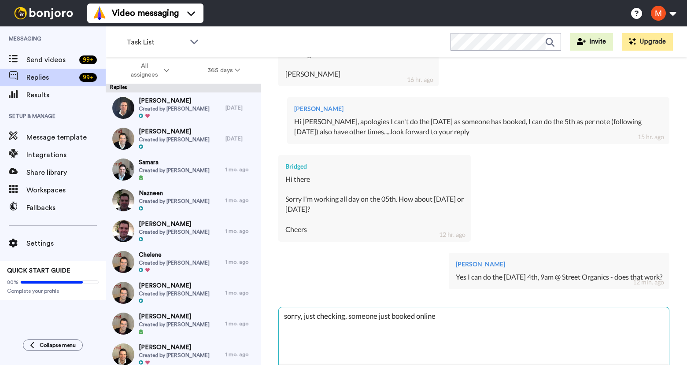
type textarea "x"
type textarea "sorry, just checking, someone just booked online fo"
type textarea "x"
type textarea "sorry, just checking, someone just booked online for"
type textarea "x"
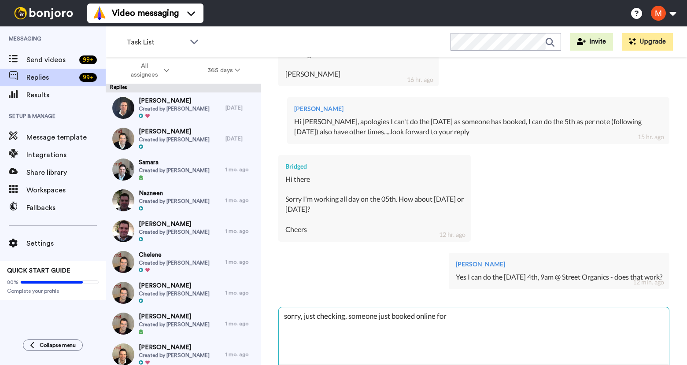
type textarea "sorry, just checking, someone just booked online for"
type textarea "x"
type textarea "sorry, just checking, someone just booked online for t"
type textarea "x"
type textarea "sorry, just checking, someone just booked online for th"
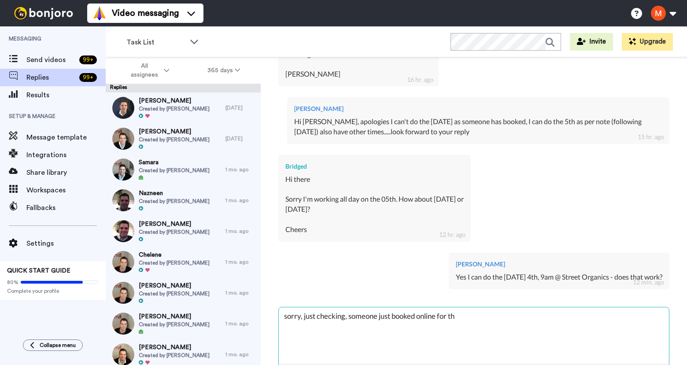
type textarea "x"
type textarea "sorry, just checking, someone just booked online for tha"
type textarea "x"
type textarea "sorry, just checking, someone just booked online for that"
type textarea "x"
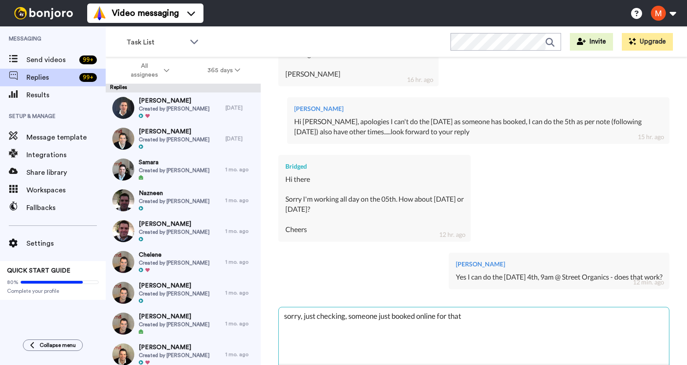
type textarea "sorry, just checking, someone just booked online for that"
type textarea "x"
type textarea "sorry, just checking, someone just booked online for that t"
type textarea "x"
type textarea "sorry, just checking, someone just booked online for that ti"
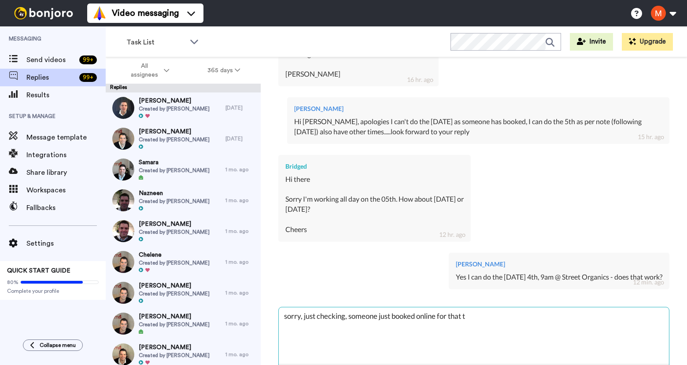
type textarea "x"
click at [508, 315] on textarea "sorry, just checking, someone just booked online for that time." at bounding box center [474, 336] width 390 height 56
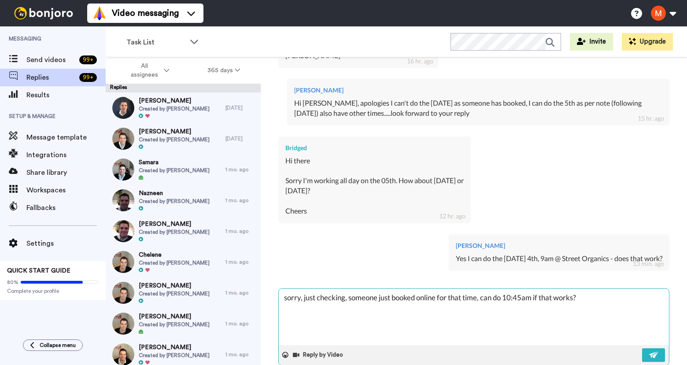
scroll to position [585, 0]
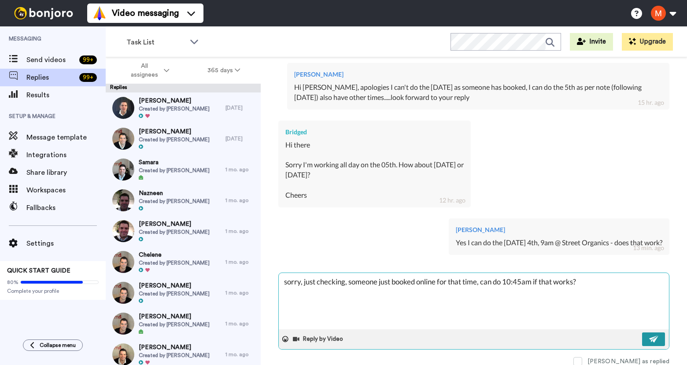
click at [650, 339] on img at bounding box center [654, 339] width 10 height 7
